Goal: Navigation & Orientation: Find specific page/section

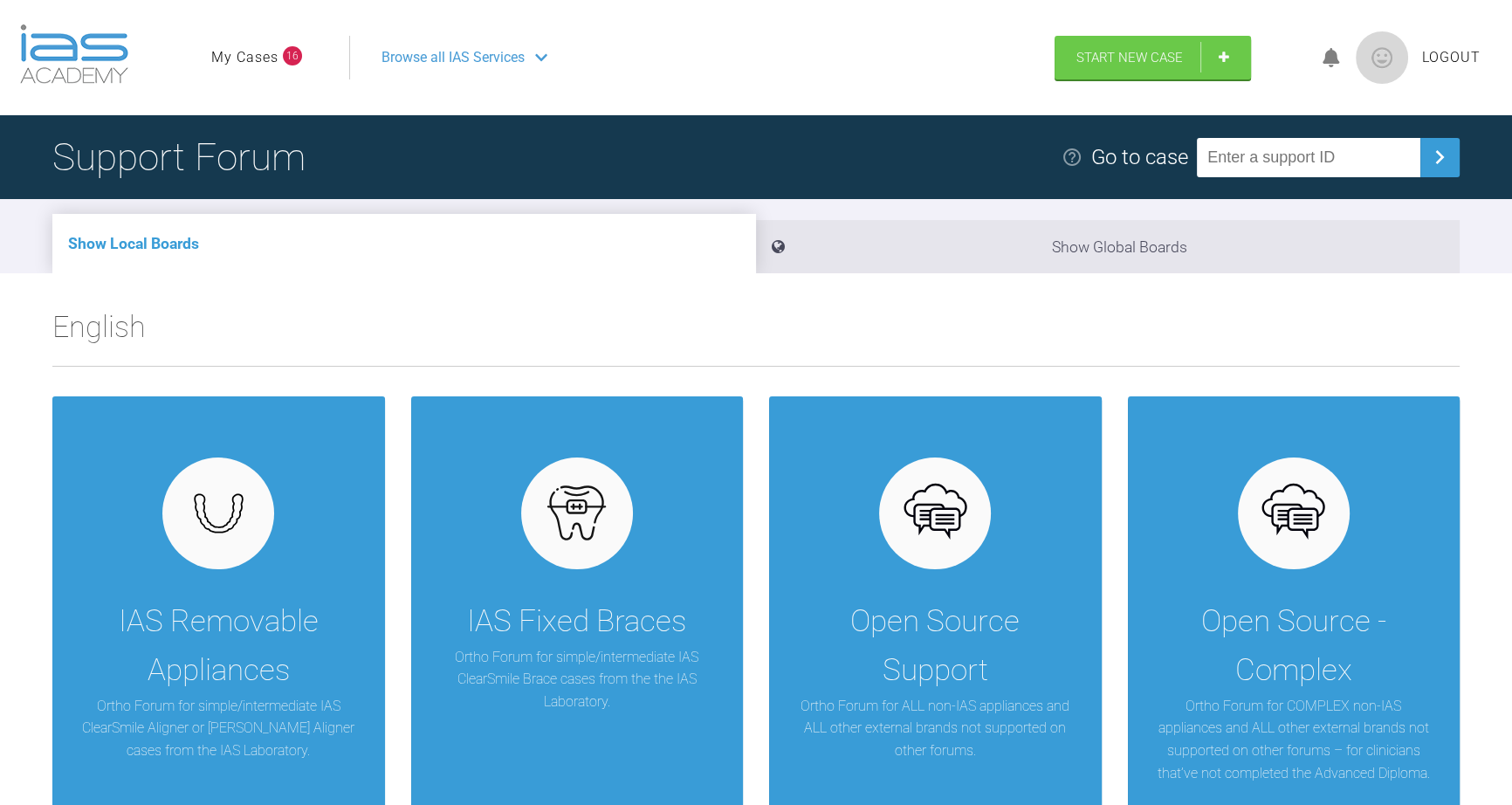
click at [469, 54] on span "Browse all IAS Services" at bounding box center [454, 57] width 144 height 23
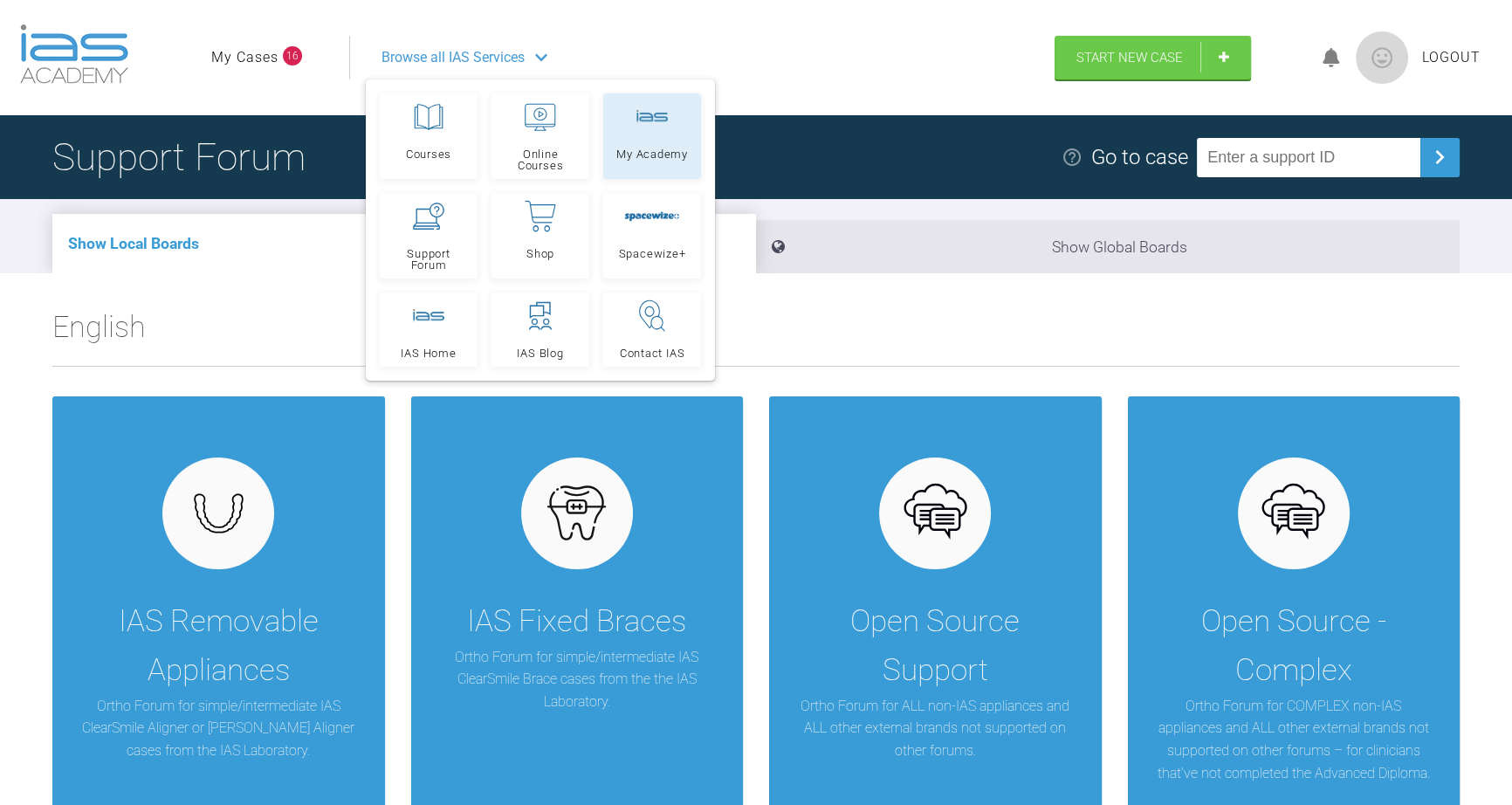
click at [630, 130] on link "My Academy" at bounding box center [652, 136] width 98 height 85
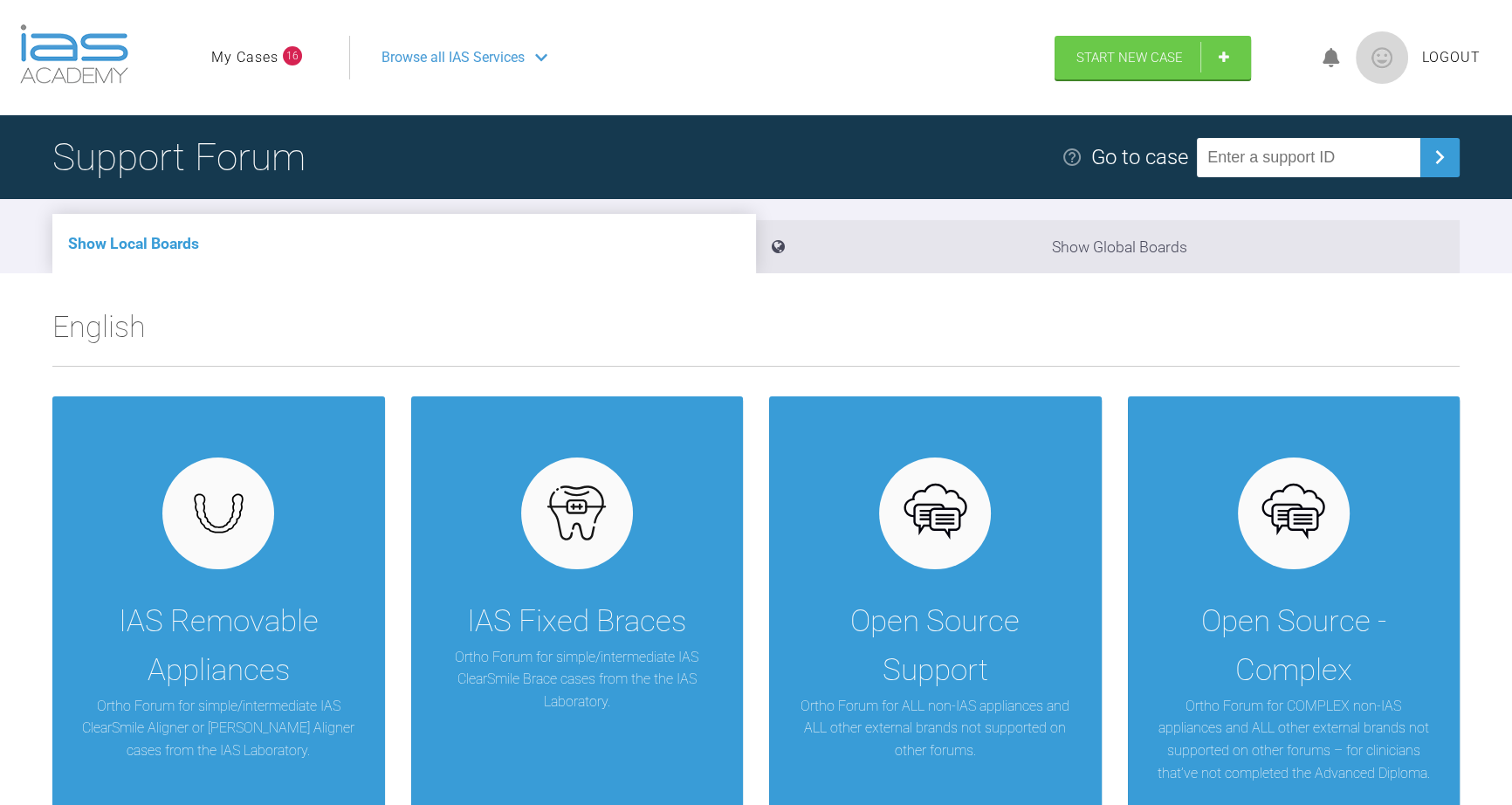
click at [471, 63] on span "Browse all IAS Services" at bounding box center [454, 57] width 144 height 23
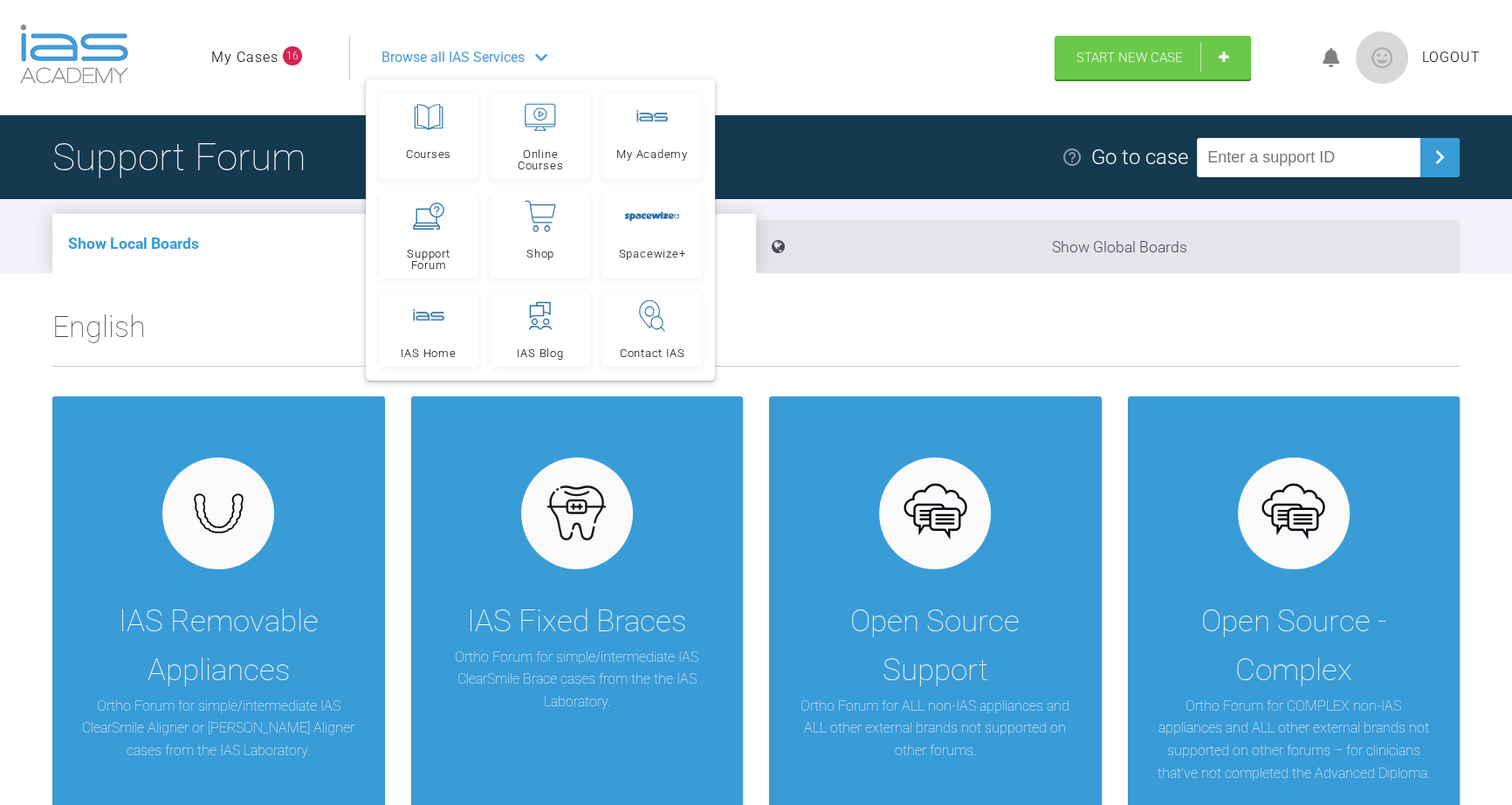
click at [856, 303] on h2 "English" at bounding box center [756, 335] width 1408 height 63
click at [642, 151] on span "My Academy" at bounding box center [652, 154] width 72 height 11
